Goal: Task Accomplishment & Management: Manage account settings

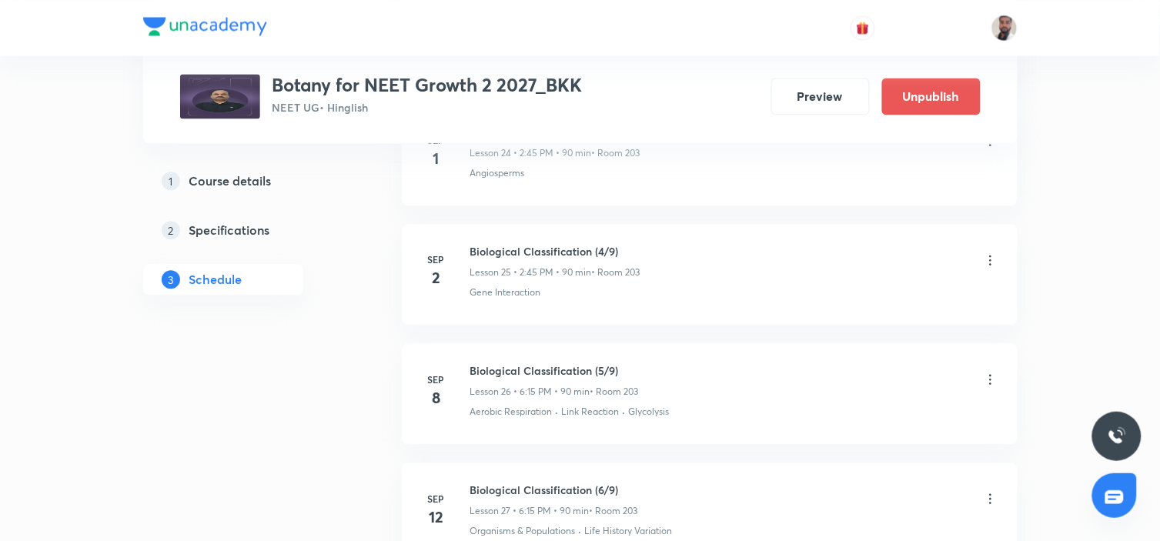
scroll to position [3696, 0]
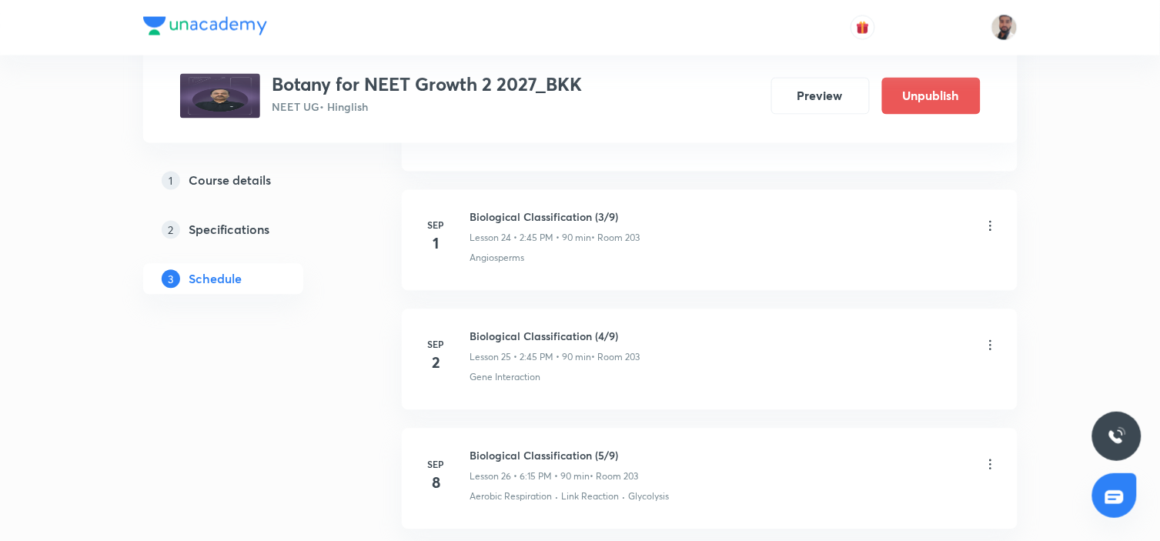
click at [989, 344] on icon at bounding box center [990, 345] width 2 height 10
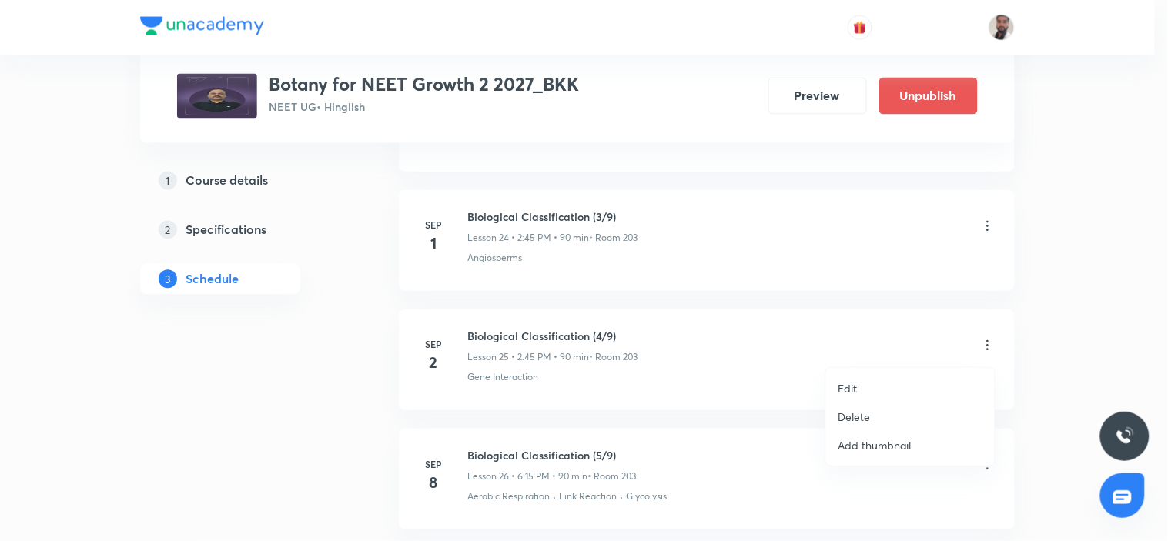
click at [885, 380] on li "Edit" at bounding box center [910, 388] width 169 height 28
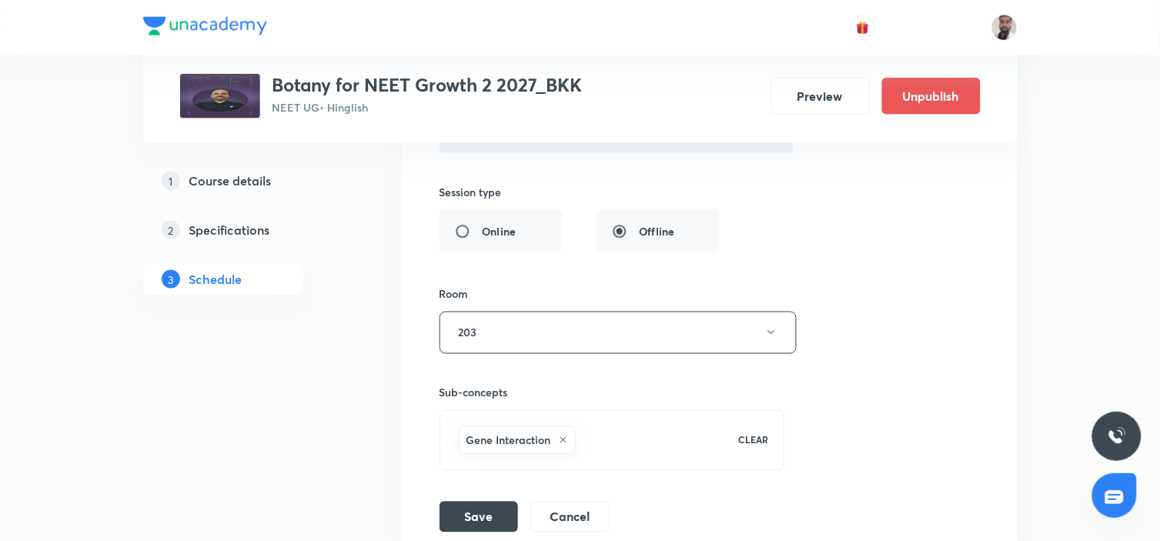
scroll to position [3610, 0]
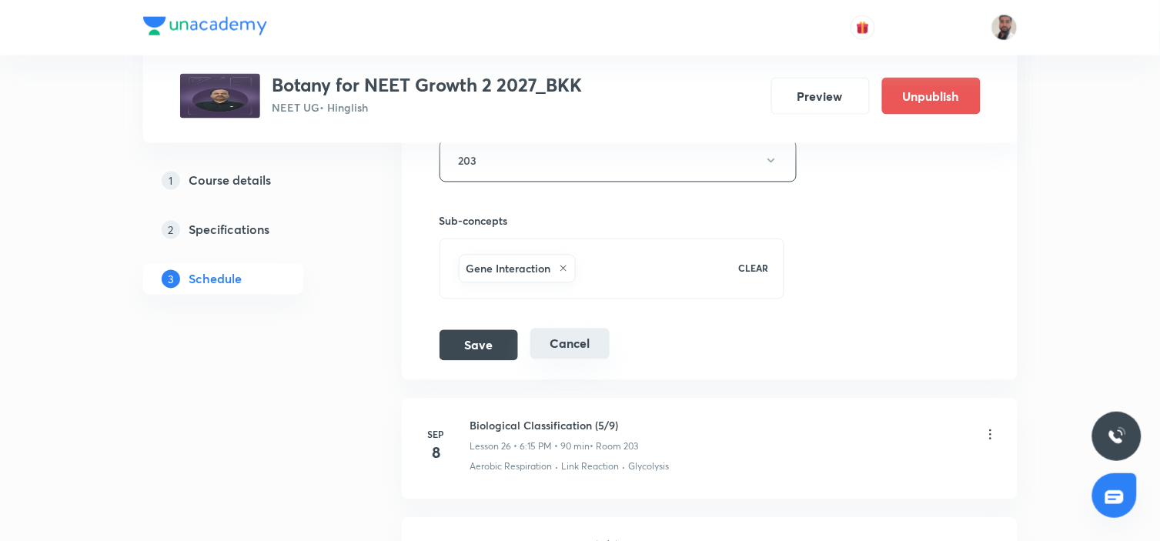
click at [594, 354] on button "Cancel" at bounding box center [569, 344] width 79 height 31
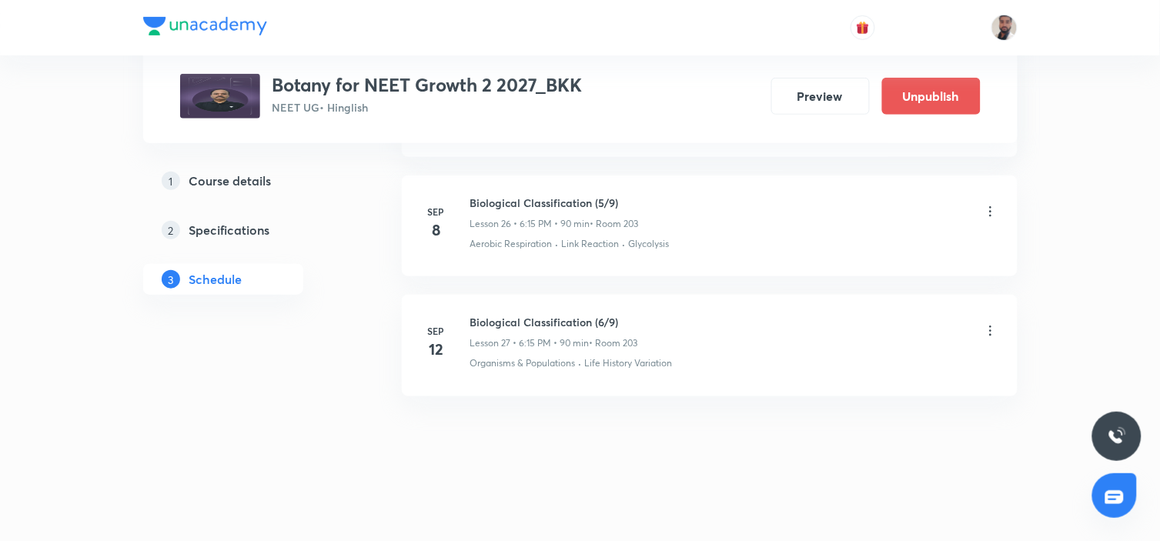
scroll to position [3073, 0]
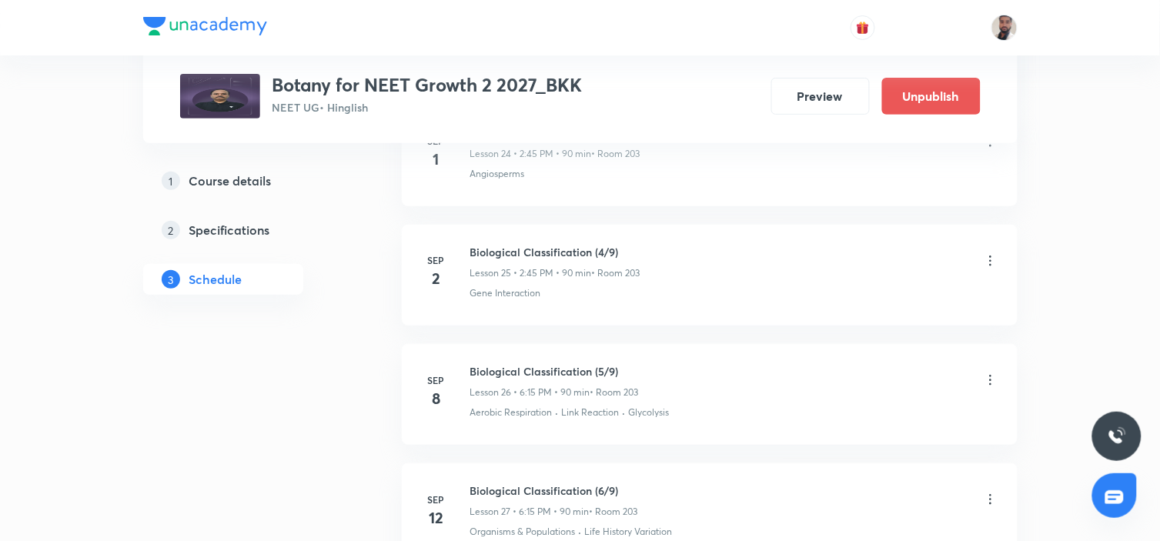
click at [987, 263] on icon at bounding box center [990, 260] width 15 height 15
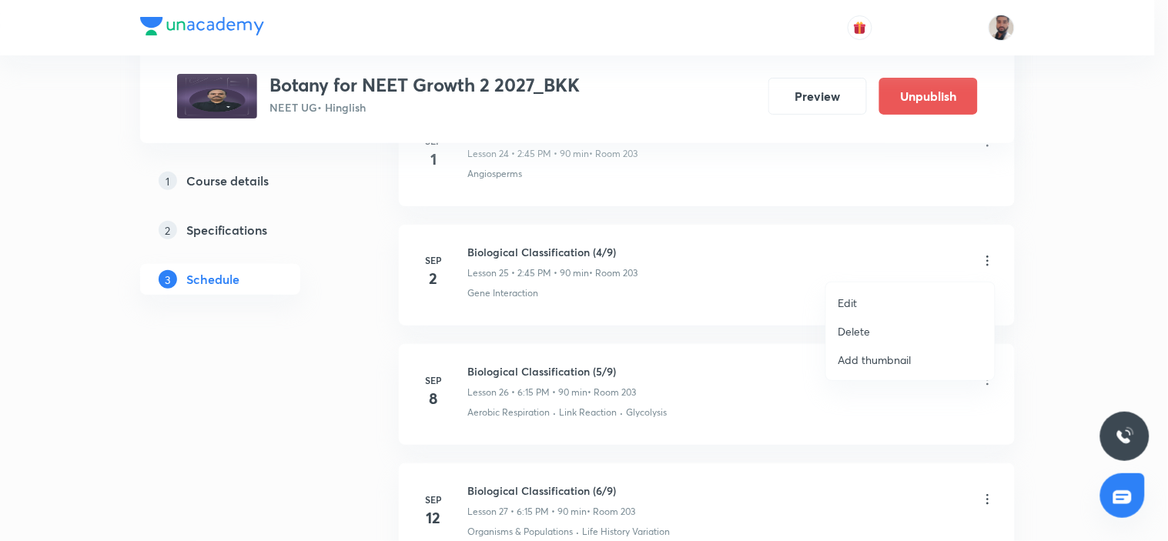
click at [851, 306] on p "Edit" at bounding box center [847, 303] width 19 height 16
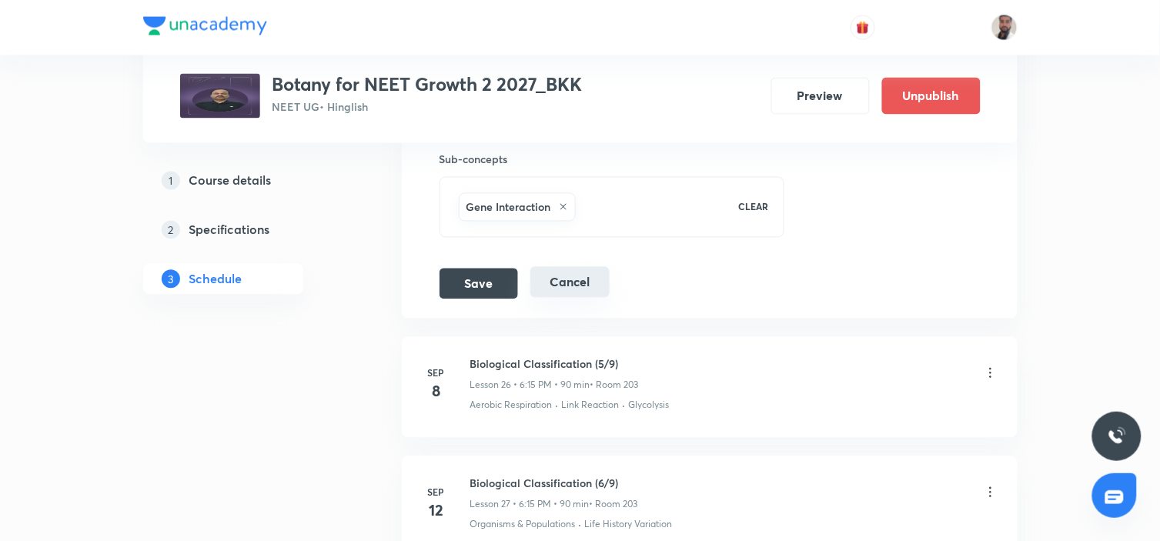
click at [566, 281] on button "Cancel" at bounding box center [569, 282] width 79 height 31
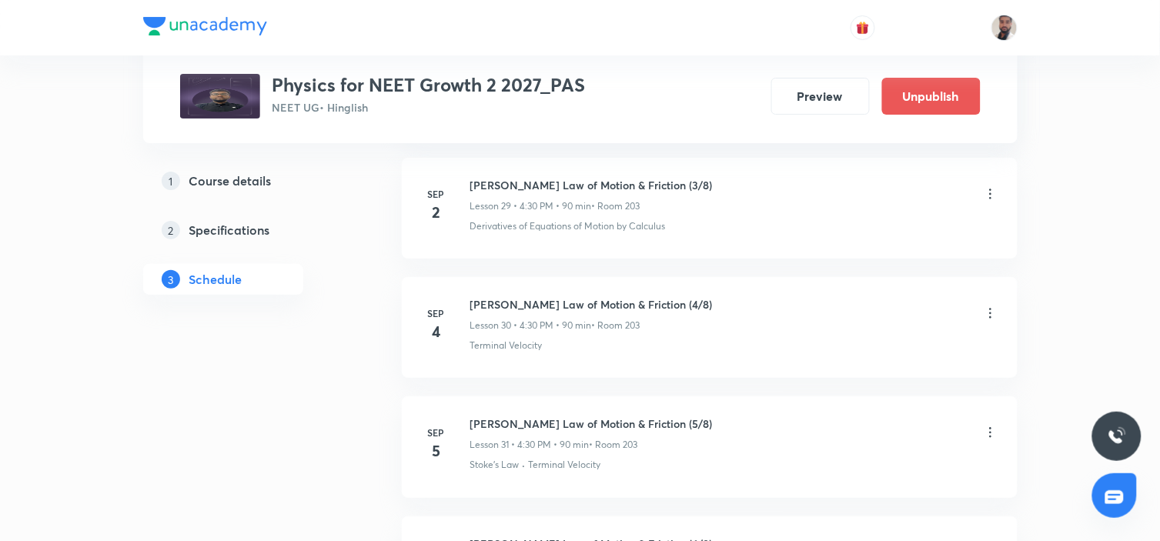
scroll to position [4353, 0]
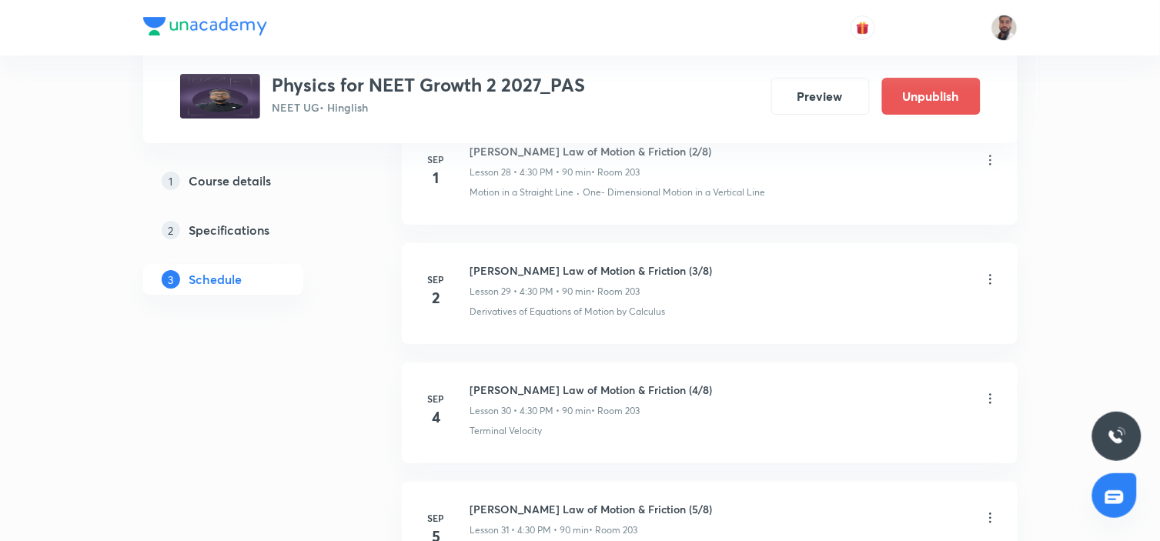
click at [989, 286] on icon at bounding box center [990, 279] width 15 height 15
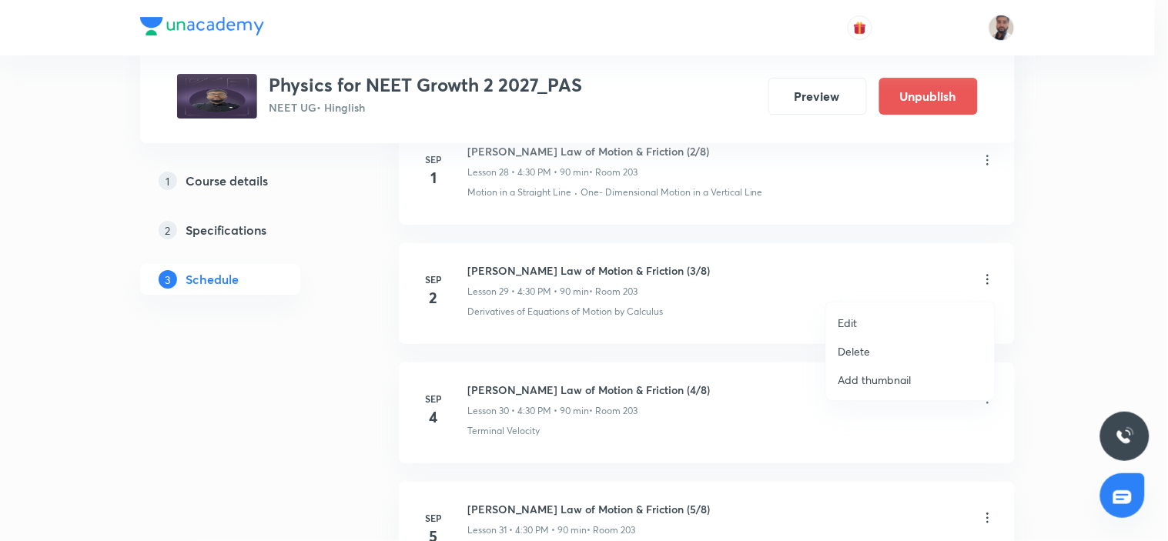
click at [868, 318] on li "Edit" at bounding box center [910, 323] width 169 height 28
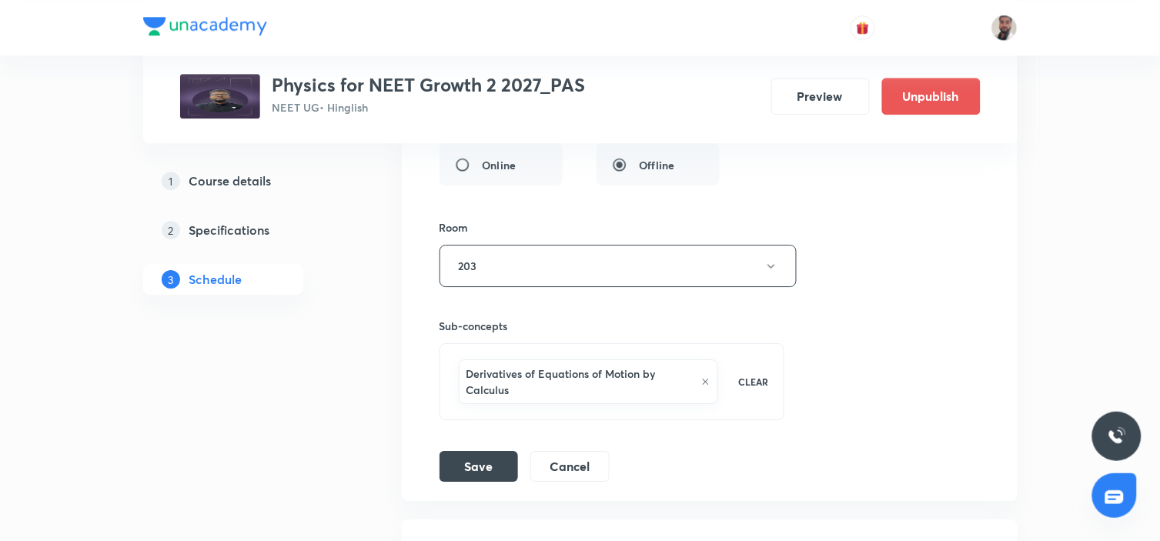
scroll to position [4011, 0]
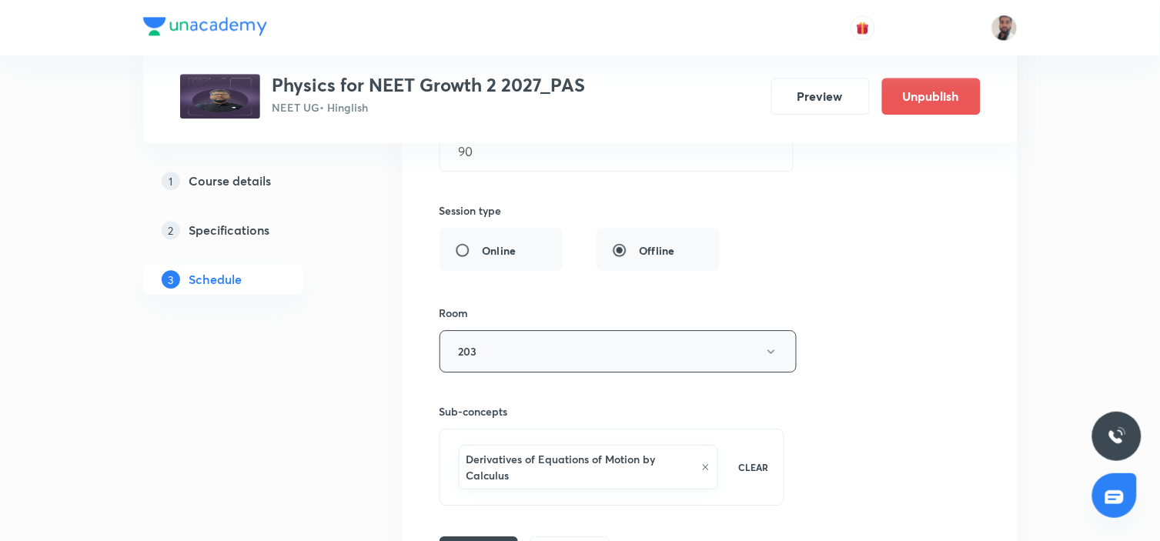
click at [740, 343] on button "203" at bounding box center [618, 351] width 357 height 42
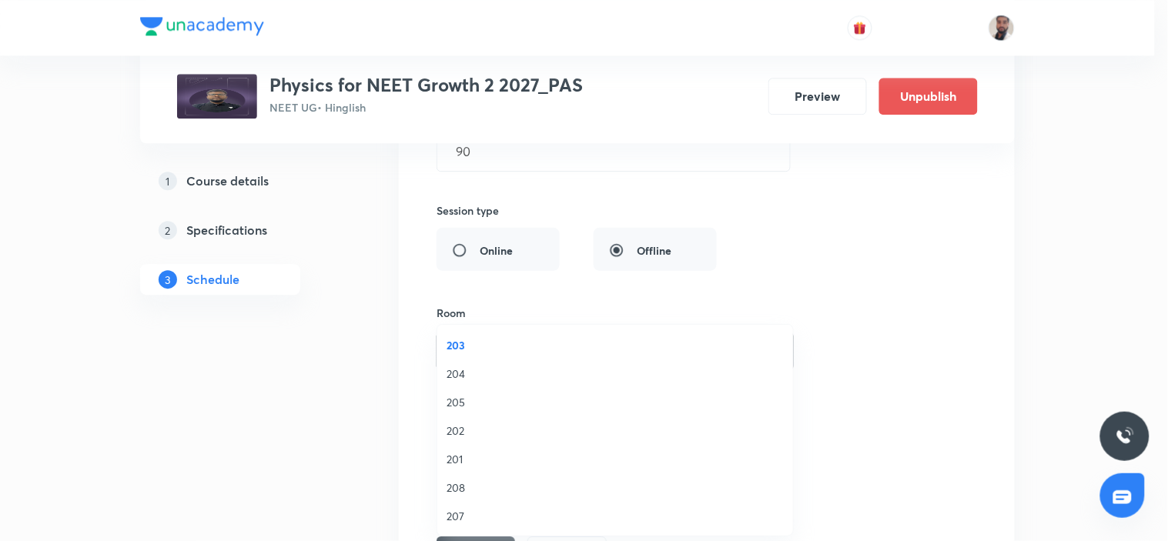
click at [458, 454] on span "201" at bounding box center [614, 459] width 337 height 16
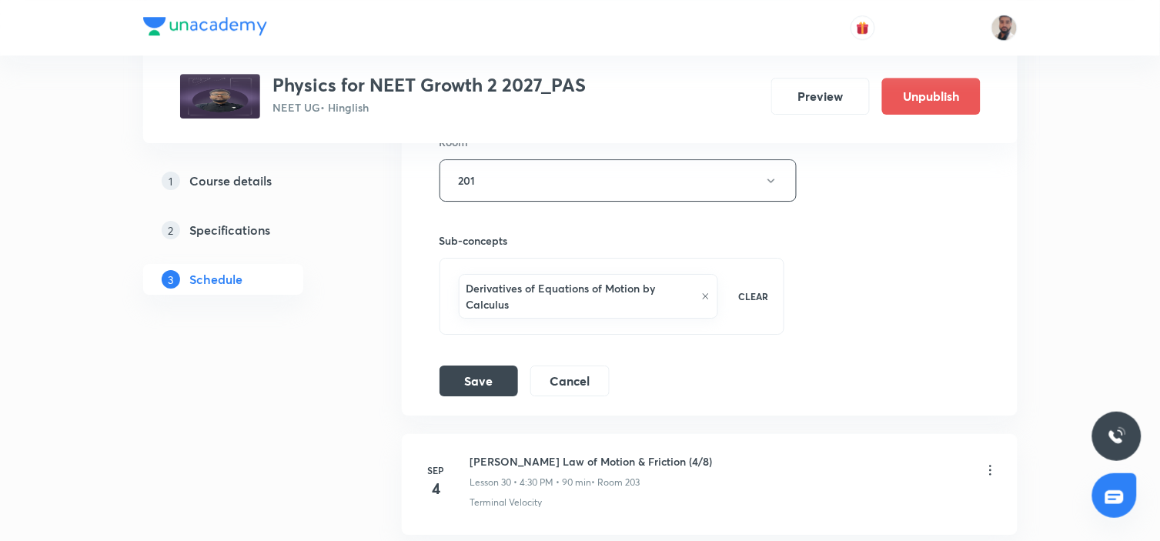
scroll to position [4268, 0]
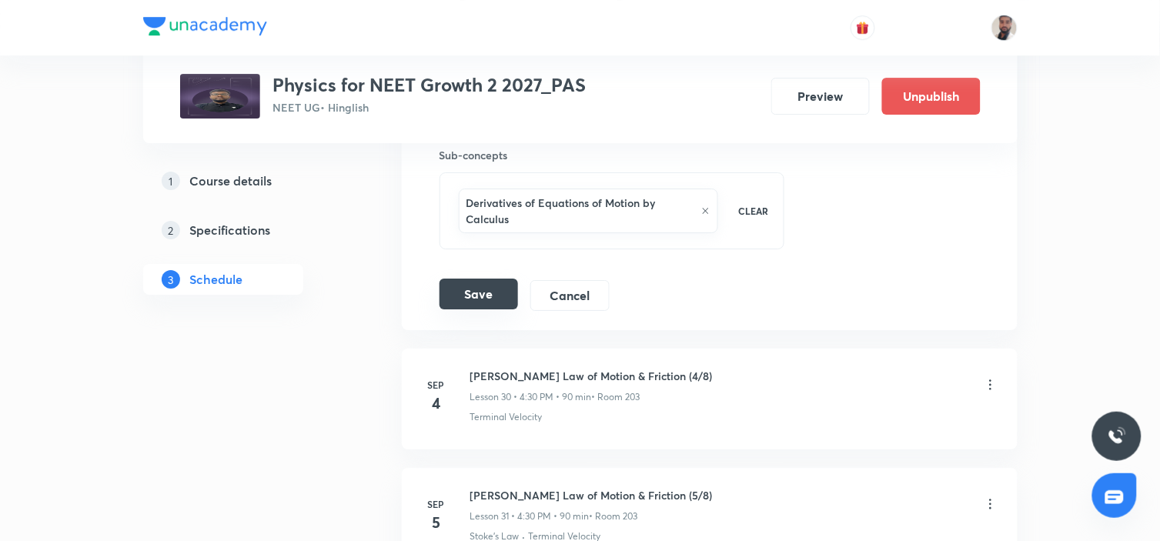
click at [517, 302] on button "Save" at bounding box center [479, 294] width 79 height 31
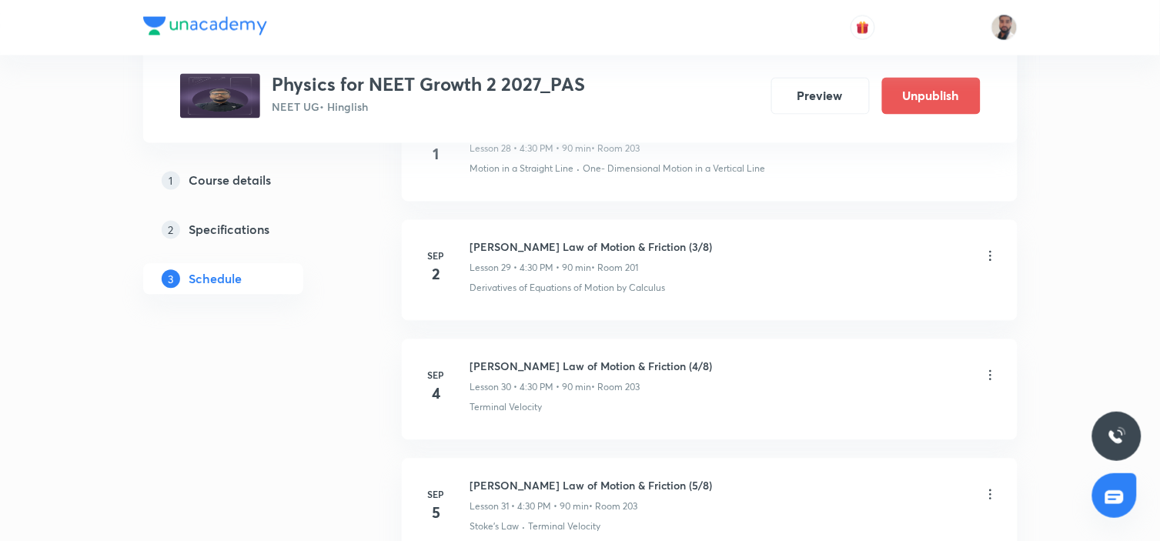
scroll to position [3583, 0]
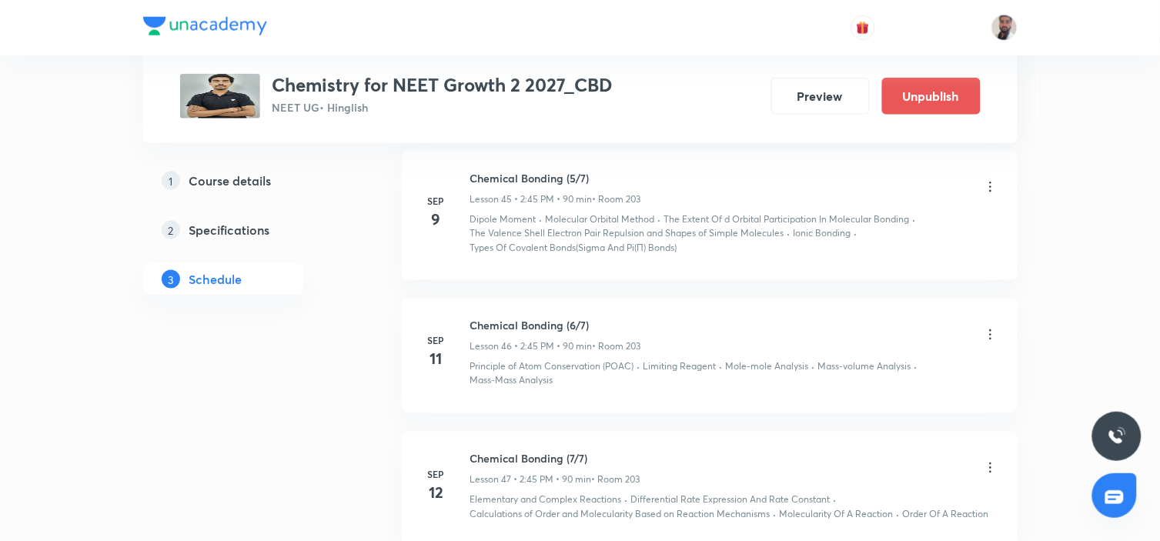
scroll to position [6228, 0]
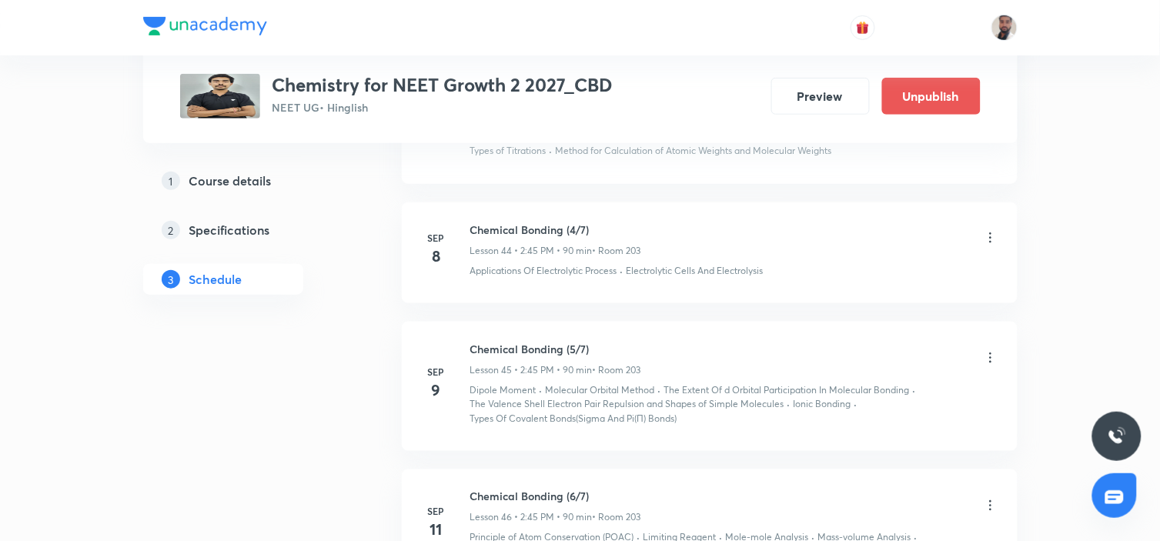
click at [991, 366] on icon at bounding box center [990, 357] width 15 height 15
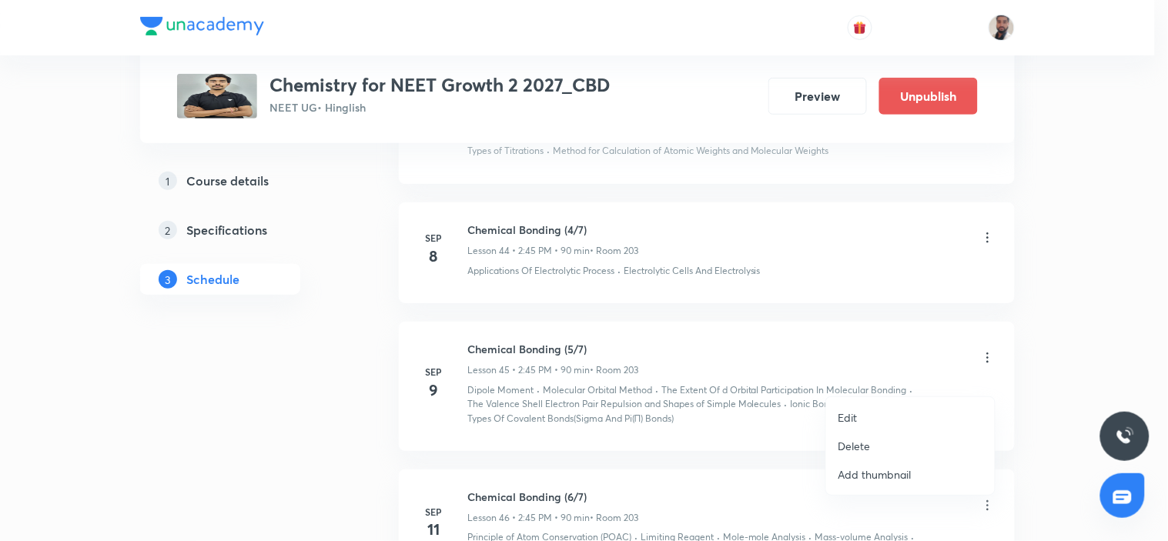
click at [814, 362] on div at bounding box center [584, 270] width 1168 height 541
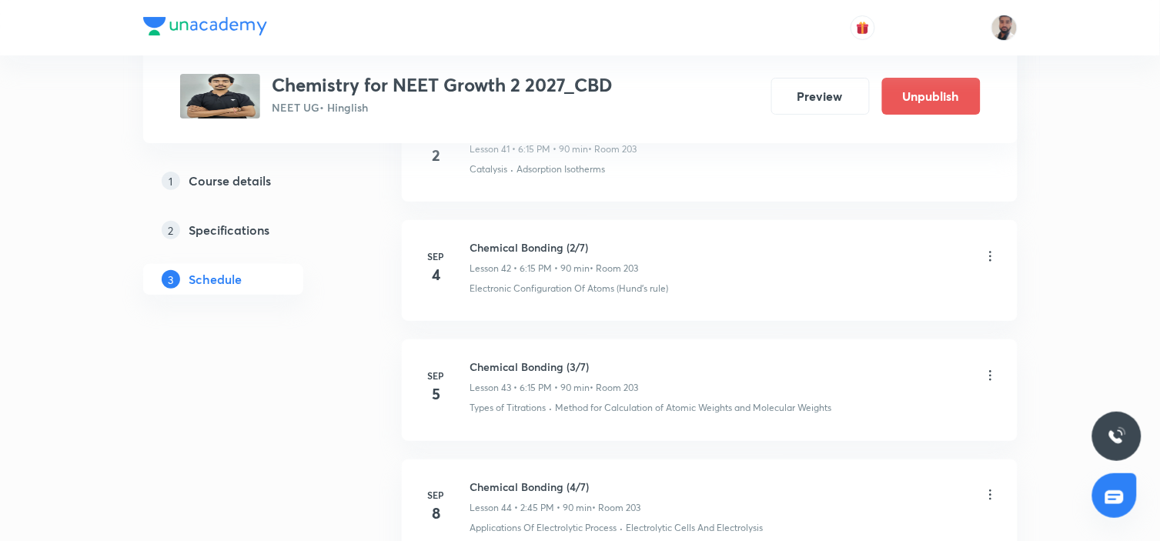
scroll to position [5886, 0]
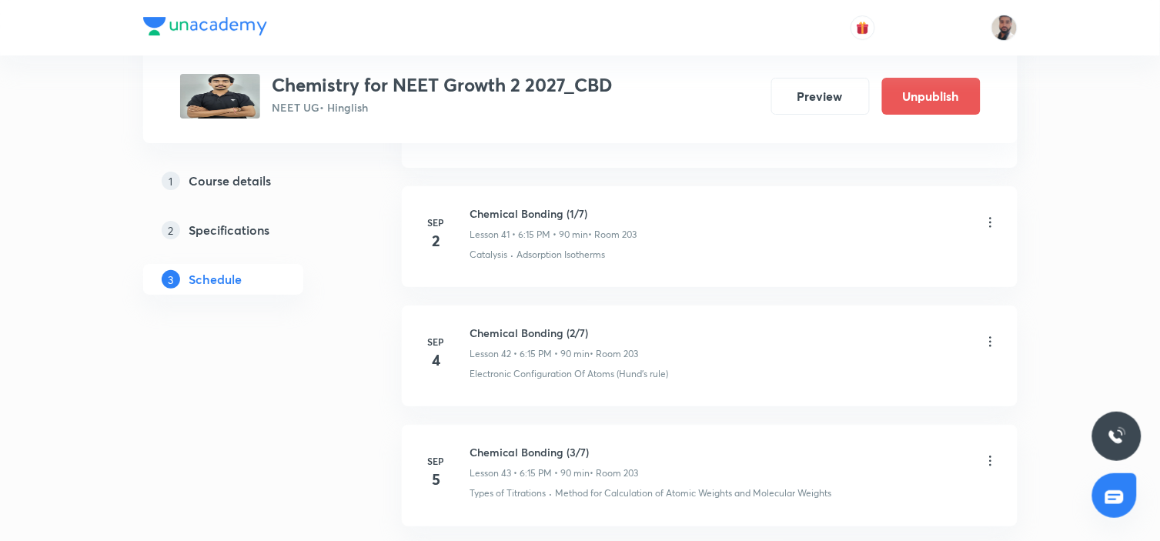
click at [991, 230] on icon at bounding box center [990, 222] width 15 height 15
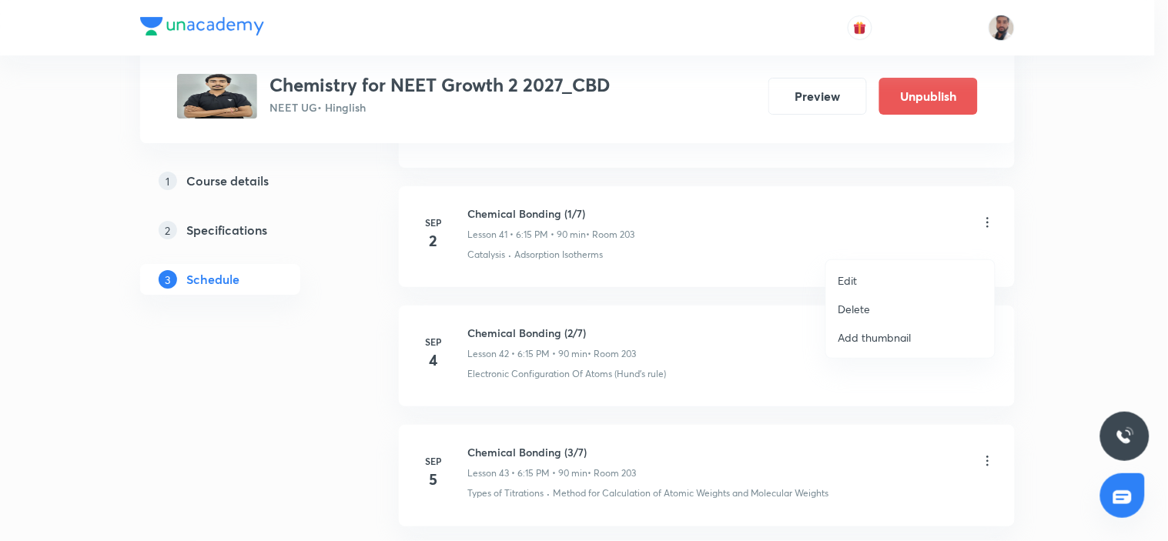
click at [888, 280] on li "Edit" at bounding box center [910, 280] width 169 height 28
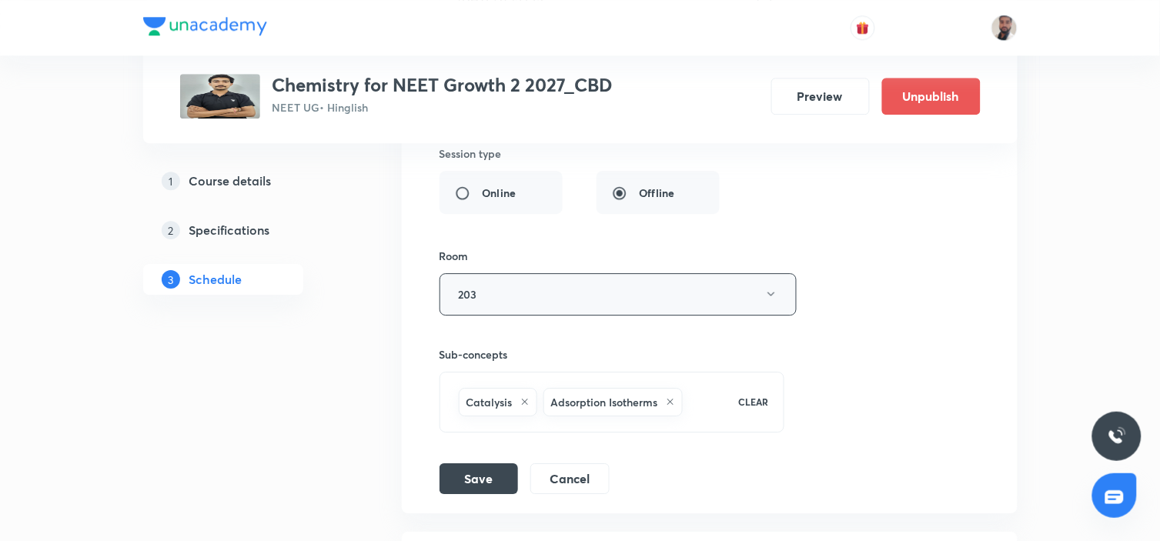
scroll to position [5459, 0]
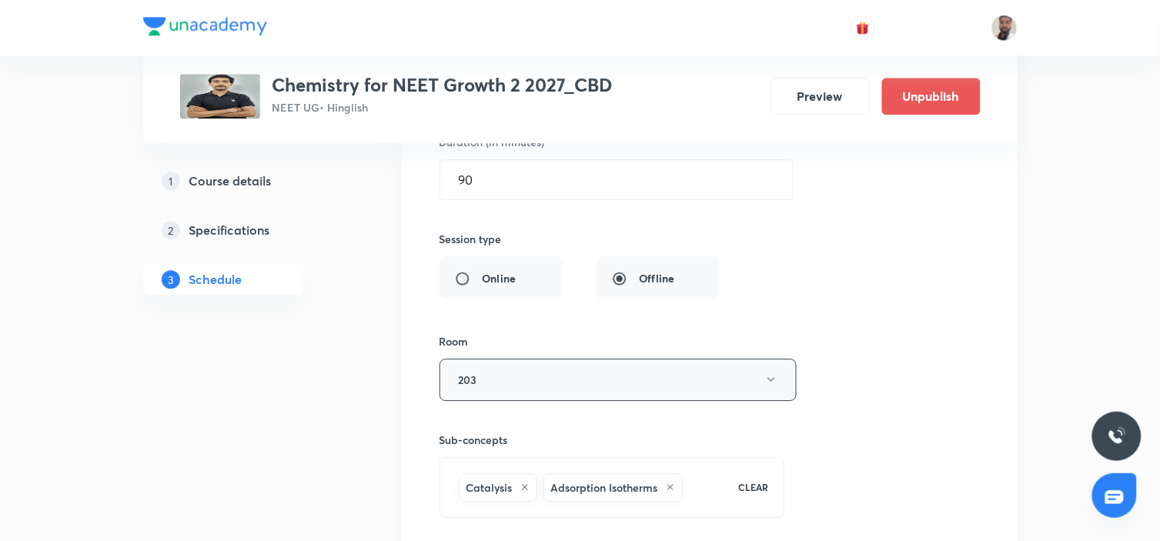
click at [691, 299] on div "Online Offline" at bounding box center [580, 277] width 280 height 43
click at [652, 386] on button "203" at bounding box center [618, 380] width 357 height 42
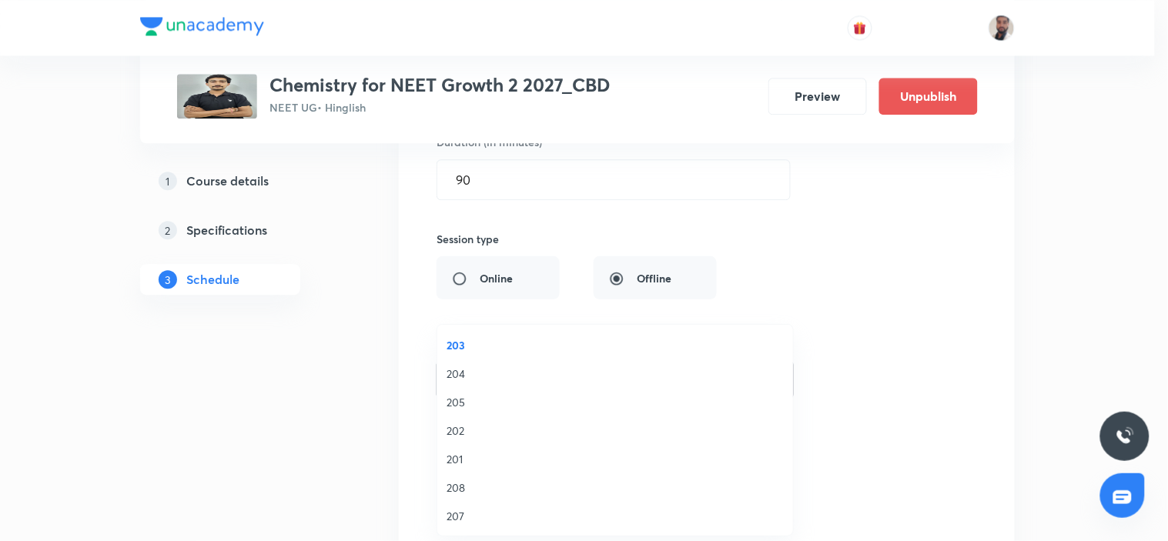
click at [457, 453] on span "201" at bounding box center [614, 459] width 337 height 16
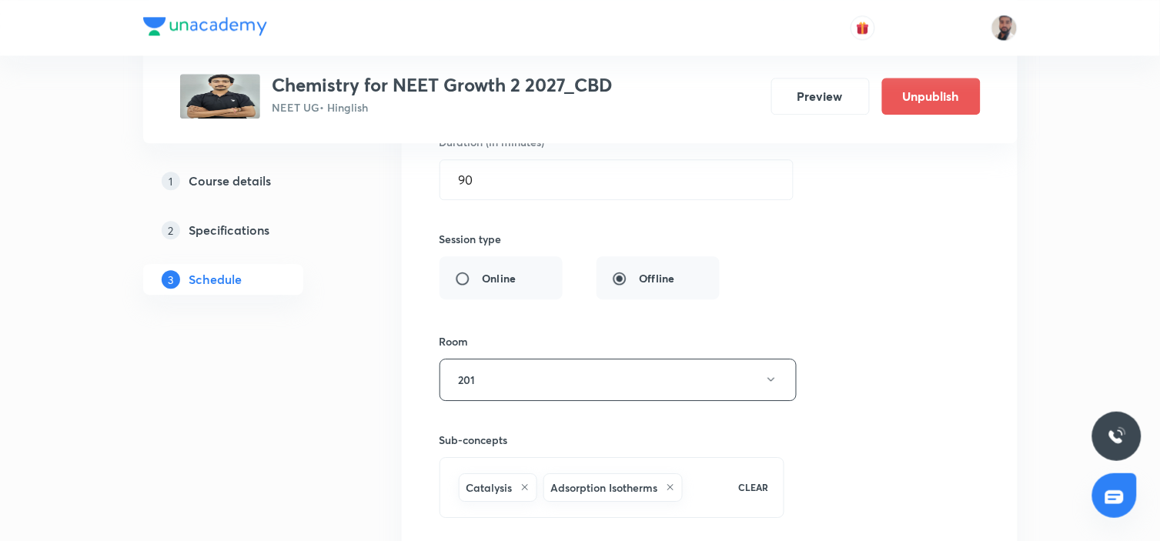
scroll to position [5715, 0]
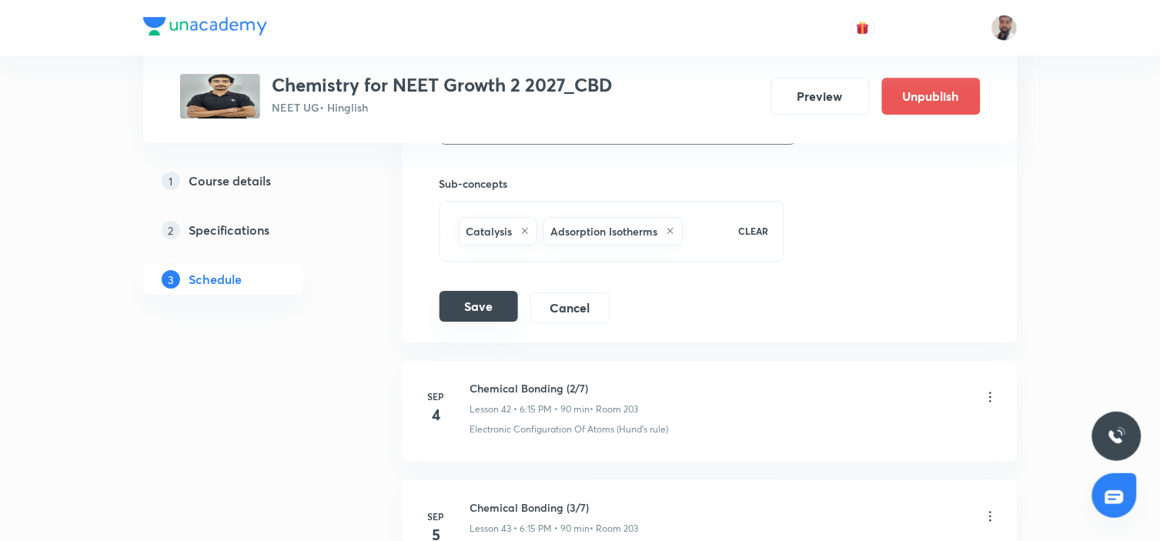
click at [500, 322] on button "Save" at bounding box center [479, 306] width 79 height 31
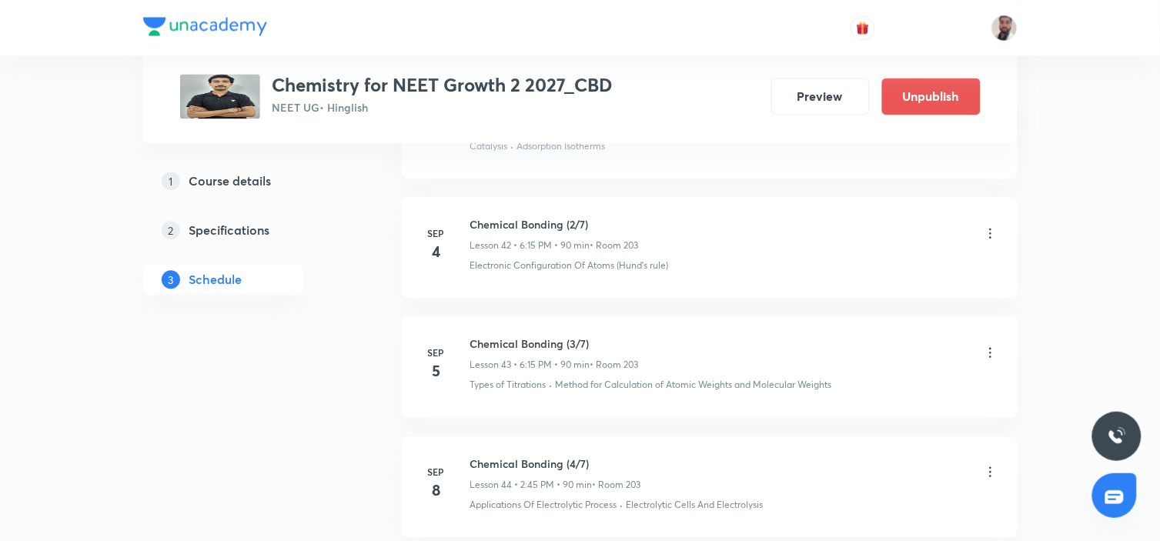
scroll to position [5202, 0]
